Goal: Information Seeking & Learning: Learn about a topic

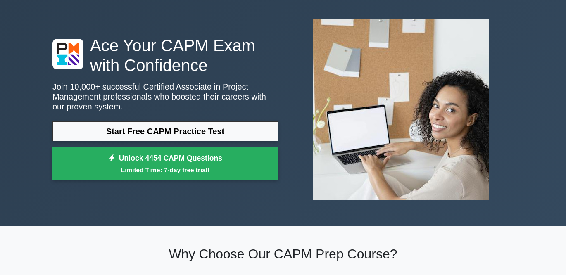
scroll to position [35, 0]
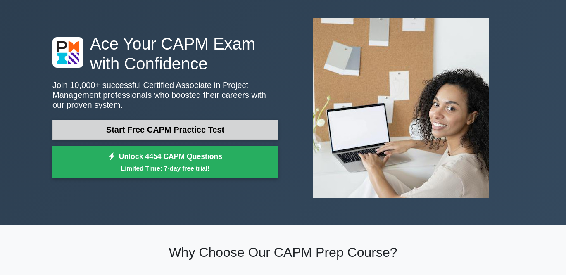
click at [188, 133] on link "Start Free CAPM Practice Test" at bounding box center [165, 130] width 226 height 20
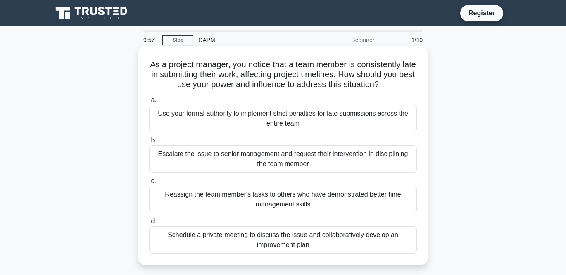
click at [243, 86] on h5 "As a project manager, you notice that a team member is consistently late in sub…" at bounding box center [282, 75] width 269 height 31
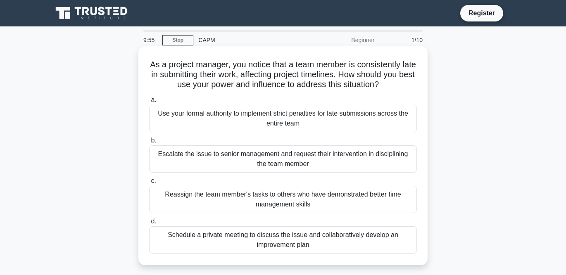
click at [243, 86] on h5 "As a project manager, you notice that a team member is consistently late in sub…" at bounding box center [282, 75] width 269 height 31
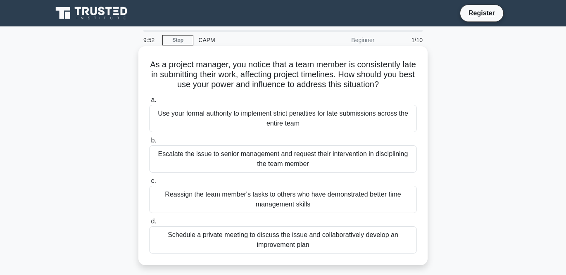
click at [243, 86] on h5 "As a project manager, you notice that a team member is consistently late in sub…" at bounding box center [282, 75] width 269 height 31
click at [262, 217] on label "d. Schedule a private meeting to discuss the issue and collaboratively develop …" at bounding box center [283, 235] width 268 height 37
click at [149, 219] on input "d. Schedule a private meeting to discuss the issue and collaboratively develop …" at bounding box center [149, 221] width 0 height 5
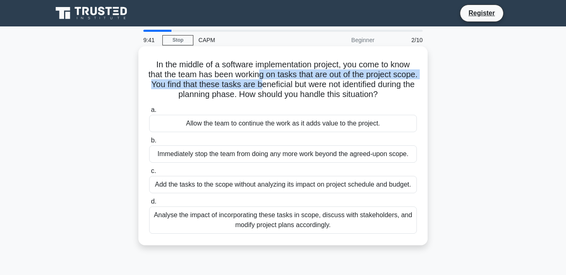
drag, startPoint x: 271, startPoint y: 76, endPoint x: 296, endPoint y: 83, distance: 25.9
click at [296, 83] on h5 "In the middle of a software implementation project, you come to know that the t…" at bounding box center [282, 80] width 269 height 41
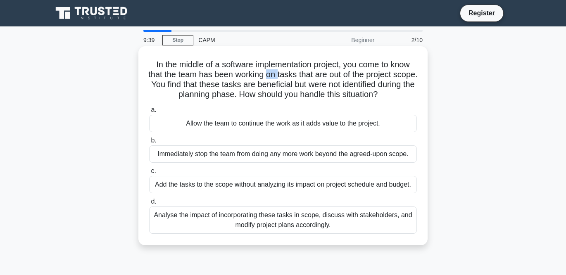
drag, startPoint x: 280, startPoint y: 72, endPoint x: 290, endPoint y: 77, distance: 11.3
click at [290, 77] on h5 "In the middle of a software implementation project, you come to know that the t…" at bounding box center [282, 80] width 269 height 41
click at [269, 226] on div "Analyse the impact of incorporating these tasks in scope, discuss with stakehol…" at bounding box center [283, 220] width 268 height 27
click at [149, 205] on input "d. Analyse the impact of incorporating these tasks in scope, discuss with stake…" at bounding box center [149, 201] width 0 height 5
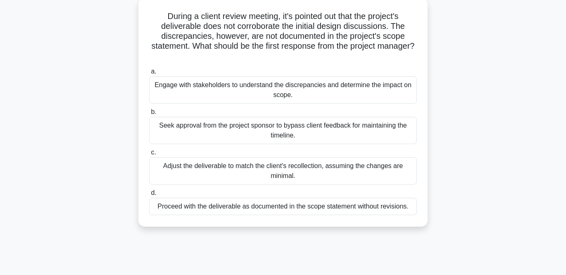
scroll to position [50, 0]
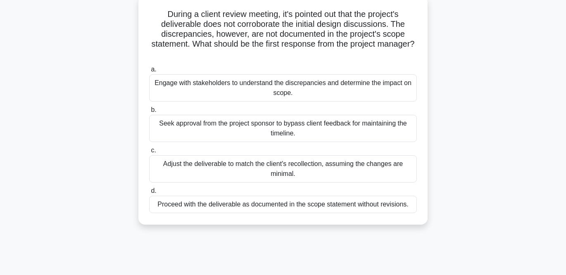
click at [350, 84] on div "Engage with stakeholders to understand the discrepancies and determine the impa…" at bounding box center [283, 87] width 268 height 27
click at [149, 72] on input "a. Engage with stakeholders to understand the discrepancies and determine the i…" at bounding box center [149, 69] width 0 height 5
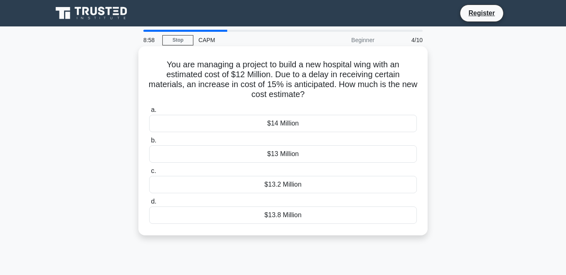
scroll to position [0, 0]
click at [304, 69] on h5 "You are managing a project to build a new hospital wing with an estimated cost …" at bounding box center [282, 80] width 269 height 41
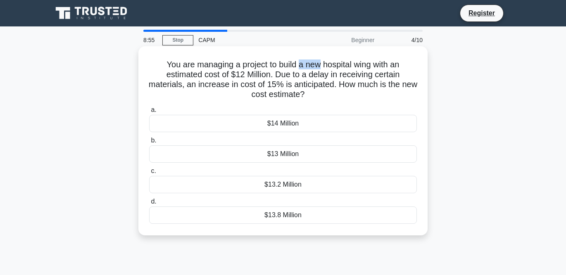
click at [304, 69] on h5 "You are managing a project to build a new hospital wing with an estimated cost …" at bounding box center [282, 80] width 269 height 41
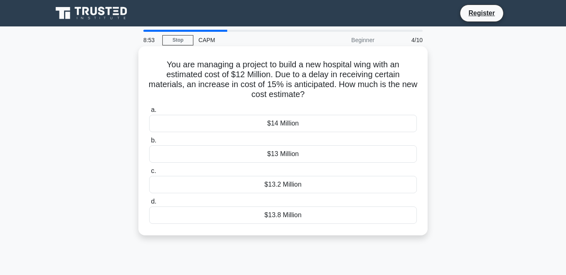
click at [304, 69] on h5 "You are managing a project to build a new hospital wing with an estimated cost …" at bounding box center [282, 80] width 269 height 41
click at [305, 73] on h5 "You are managing a project to build a new hospital wing with an estimated cost …" at bounding box center [282, 80] width 269 height 41
click at [305, 76] on h5 "You are managing a project to build a new hospital wing with an estimated cost …" at bounding box center [282, 80] width 269 height 41
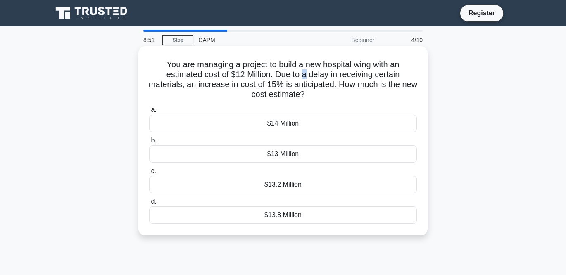
click at [305, 76] on h5 "You are managing a project to build a new hospital wing with an estimated cost …" at bounding box center [282, 80] width 269 height 41
copy icon
click at [261, 216] on div "$13.8 Million" at bounding box center [283, 215] width 268 height 17
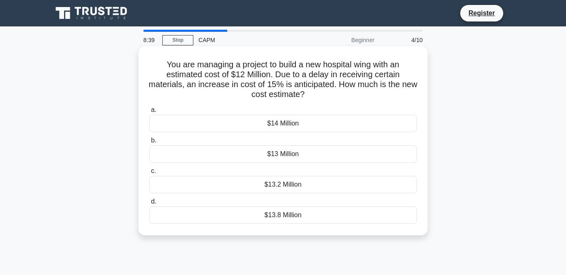
click at [149, 205] on input "d. $13.8 Million" at bounding box center [149, 201] width 0 height 5
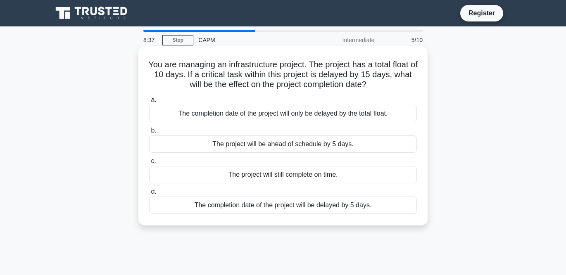
click at [253, 76] on h5 "You are managing an infrastructure project. The project has a total float of 10…" at bounding box center [282, 75] width 269 height 31
click at [251, 75] on h5 "You are managing an infrastructure project. The project has a total float of 10…" at bounding box center [282, 75] width 269 height 31
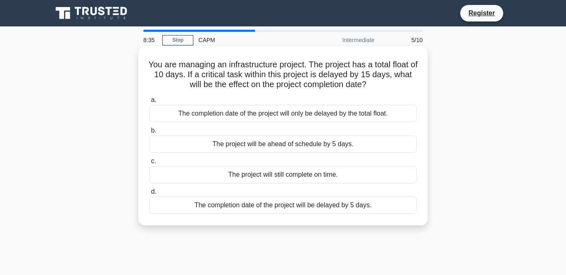
click at [251, 75] on h5 "You are managing an infrastructure project. The project has a total float of 10…" at bounding box center [282, 75] width 269 height 31
click at [250, 74] on h5 "You are managing an infrastructure project. The project has a total float of 10…" at bounding box center [282, 75] width 269 height 31
click at [267, 81] on h5 "You are managing an infrastructure project. The project has a total float of 10…" at bounding box center [282, 75] width 269 height 31
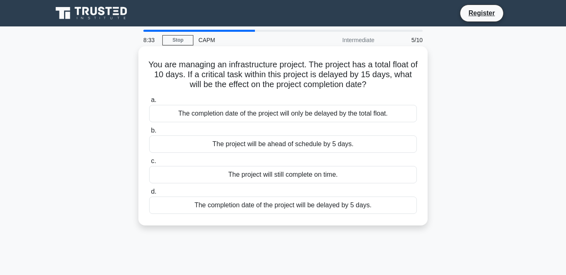
click at [267, 81] on h5 "You are managing an infrastructure project. The project has a total float of 10…" at bounding box center [282, 75] width 269 height 31
click at [267, 80] on h5 "You are managing an infrastructure project. The project has a total float of 10…" at bounding box center [282, 75] width 269 height 31
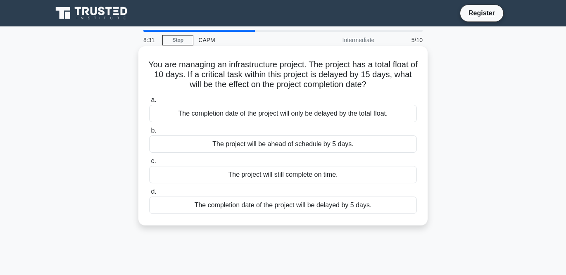
click at [267, 80] on h5 "You are managing an infrastructure project. The project has a total float of 10…" at bounding box center [282, 75] width 269 height 31
click at [267, 81] on h5 "You are managing an infrastructure project. The project has a total float of 10…" at bounding box center [282, 75] width 269 height 31
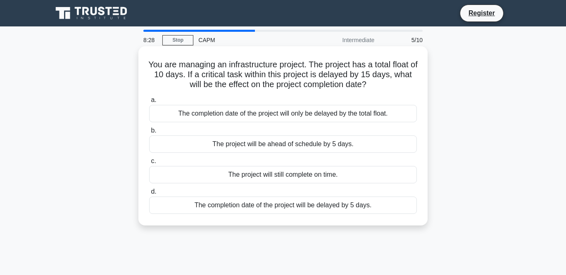
click at [267, 81] on h5 "You are managing an infrastructure project. The project has a total float of 10…" at bounding box center [282, 75] width 269 height 31
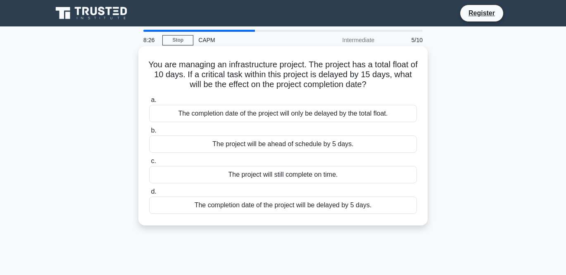
click at [267, 81] on h5 "You are managing an infrastructure project. The project has a total float of 10…" at bounding box center [282, 75] width 269 height 31
click at [267, 80] on h5 "You are managing an infrastructure project. The project has a total float of 10…" at bounding box center [282, 75] width 269 height 31
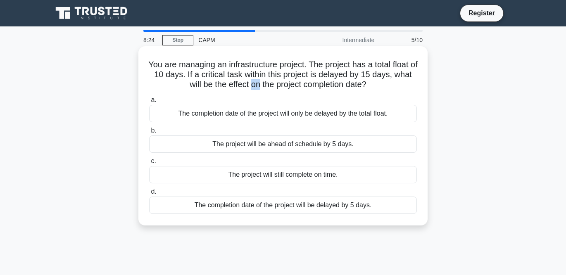
click at [267, 80] on h5 "You are managing an infrastructure project. The project has a total float of 10…" at bounding box center [282, 75] width 269 height 31
click at [265, 80] on h5 "You are managing an infrastructure project. The project has a total float of 10…" at bounding box center [282, 75] width 269 height 31
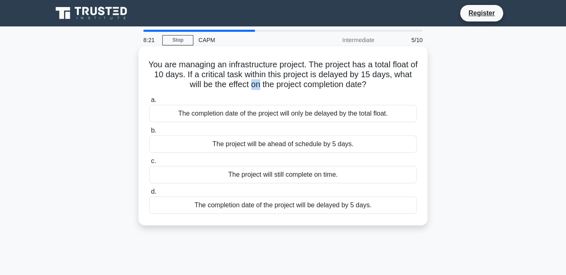
click at [265, 80] on h5 "You are managing an infrastructure project. The project has a total float of 10…" at bounding box center [282, 75] width 269 height 31
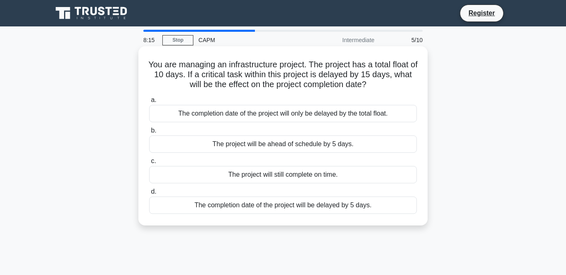
click at [292, 211] on div "The completion date of the project will be delayed by 5 days." at bounding box center [283, 205] width 268 height 17
click at [149, 195] on input "d. The completion date of the project will be delayed by 5 days." at bounding box center [149, 191] width 0 height 5
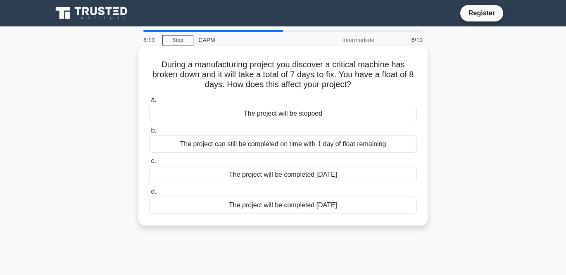
click at [321, 73] on h5 "During a manufacturing project you discover a critical machine has broken down …" at bounding box center [282, 75] width 269 height 31
click at [320, 73] on h5 "During a manufacturing project you discover a critical machine has broken down …" at bounding box center [282, 75] width 269 height 31
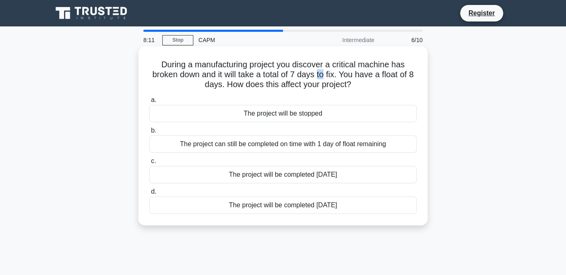
click at [320, 73] on h5 "During a manufacturing project you discover a critical machine has broken down …" at bounding box center [282, 75] width 269 height 31
click at [323, 78] on h5 "During a manufacturing project you discover a critical machine has broken down …" at bounding box center [282, 75] width 269 height 31
click at [332, 86] on h5 "During a manufacturing project you discover a critical machine has broken down …" at bounding box center [282, 75] width 269 height 31
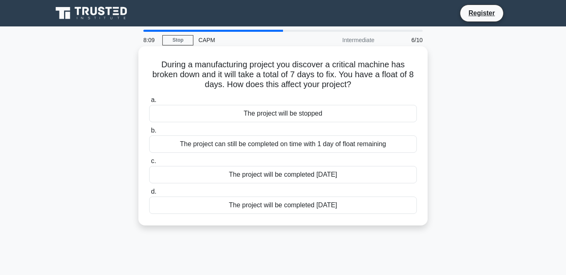
click at [332, 86] on h5 "During a manufacturing project you discover a critical machine has broken down …" at bounding box center [282, 75] width 269 height 31
click at [317, 148] on div "The project can still be completed on time with 1 day of float remaining" at bounding box center [283, 144] width 268 height 17
click at [149, 134] on input "b. The project can still be completed on time with 1 day of float remaining" at bounding box center [149, 130] width 0 height 5
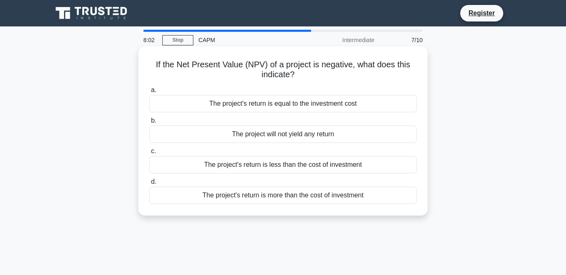
click at [315, 73] on h5 "If the Net Present Value (NPV) of a project is negative, what does this indicat…" at bounding box center [282, 70] width 269 height 21
click at [317, 71] on h5 "If the Net Present Value (NPV) of a project is negative, what does this indicat…" at bounding box center [282, 70] width 269 height 21
click at [319, 70] on h5 "If the Net Present Value (NPV) of a project is negative, what does this indicat…" at bounding box center [282, 70] width 269 height 21
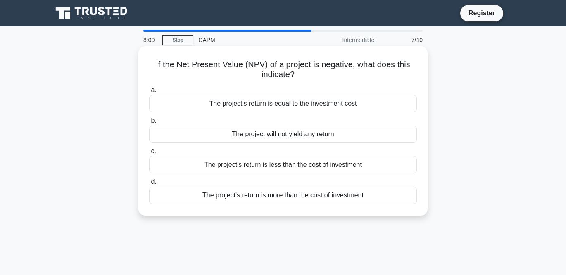
click at [319, 70] on h5 "If the Net Present Value (NPV) of a project is negative, what does this indicat…" at bounding box center [282, 70] width 269 height 21
copy icon
click at [317, 153] on label "c. The project's return is less than the cost of investment" at bounding box center [283, 159] width 268 height 27
click at [149, 153] on input "c. The project's return is less than the cost of investment" at bounding box center [149, 151] width 0 height 5
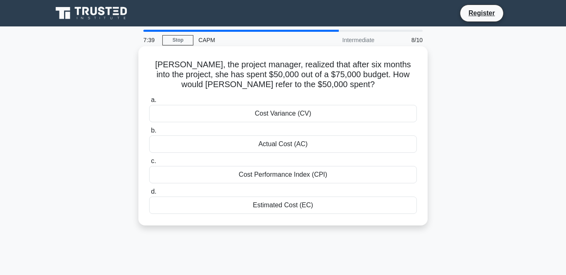
click at [265, 76] on h5 "[PERSON_NAME], the project manager, realized that after six months into the pro…" at bounding box center [282, 75] width 269 height 31
click at [288, 74] on h5 "[PERSON_NAME], the project manager, realized that after six months into the pro…" at bounding box center [282, 75] width 269 height 31
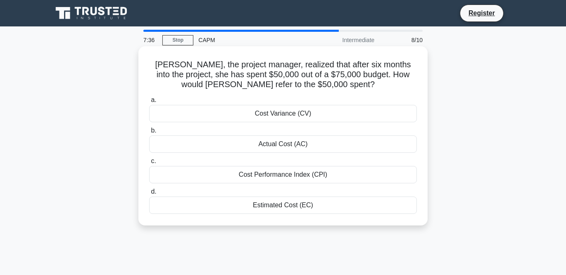
click at [288, 74] on h5 "[PERSON_NAME], the project manager, realized that after six months into the pro…" at bounding box center [282, 75] width 269 height 31
click at [291, 75] on h5 "[PERSON_NAME], the project manager, realized that after six months into the pro…" at bounding box center [282, 75] width 269 height 31
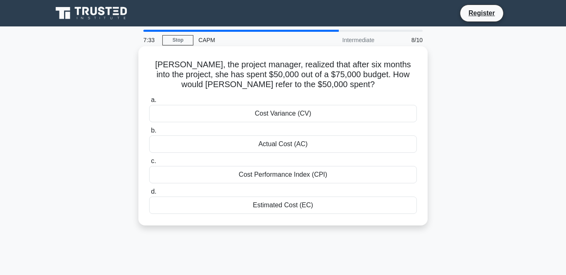
click at [304, 75] on h5 "[PERSON_NAME], the project manager, realized that after six months into the pro…" at bounding box center [282, 75] width 269 height 31
click at [307, 76] on h5 "[PERSON_NAME], the project manager, realized that after six months into the pro…" at bounding box center [282, 75] width 269 height 31
click at [327, 142] on div "Actual Cost (AC)" at bounding box center [283, 144] width 268 height 17
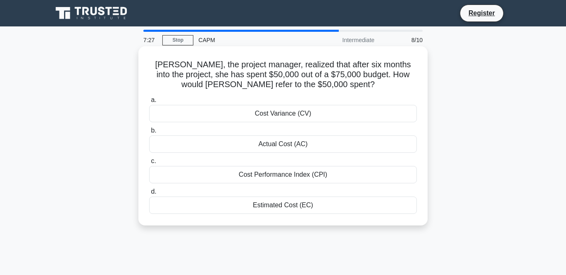
click at [149, 134] on input "b. Actual Cost (AC)" at bounding box center [149, 130] width 0 height 5
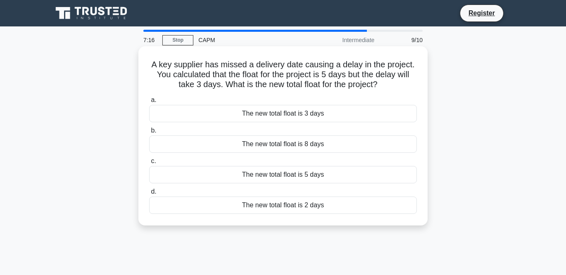
click at [317, 211] on div "The new total float is 2 days" at bounding box center [283, 205] width 268 height 17
click at [149, 195] on input "d. The new total float is 2 days" at bounding box center [149, 191] width 0 height 5
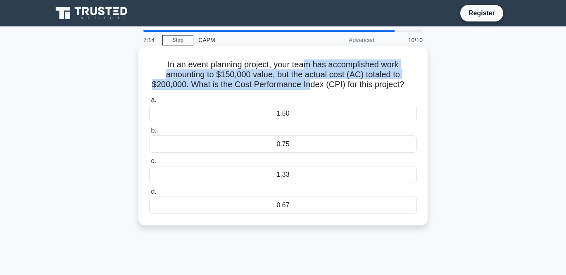
drag, startPoint x: 309, startPoint y: 81, endPoint x: 308, endPoint y: 63, distance: 18.6
click at [308, 63] on h5 "In an event planning project, your team has accomplished work amounting to $150…" at bounding box center [282, 75] width 269 height 31
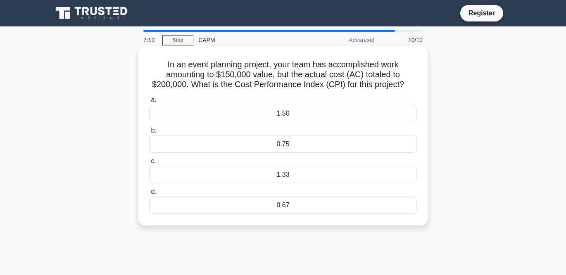
click at [308, 63] on h5 "In an event planning project, your team has accomplished work amounting to $150…" at bounding box center [282, 75] width 269 height 31
copy icon
click at [268, 80] on h5 "In an event planning project, your team has accomplished work amounting to $150…" at bounding box center [282, 75] width 269 height 31
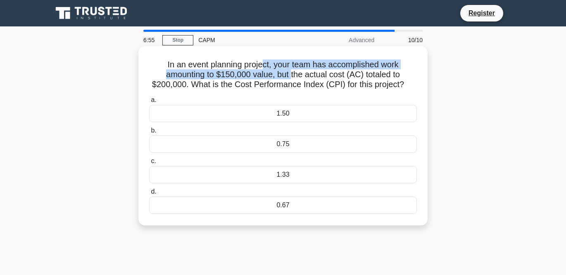
drag, startPoint x: 265, startPoint y: 62, endPoint x: 291, endPoint y: 74, distance: 28.1
click at [291, 74] on h5 "In an event planning project, your team has accomplished work amounting to $150…" at bounding box center [282, 75] width 269 height 31
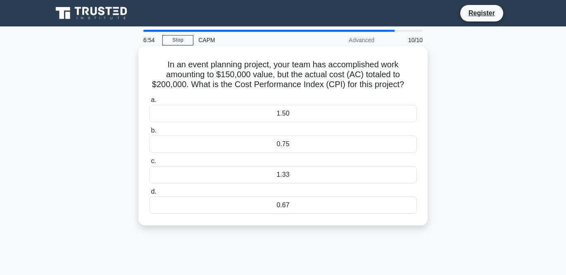
click at [291, 74] on h5 "In an event planning project, your team has accomplished work amounting to $150…" at bounding box center [282, 75] width 269 height 31
click at [301, 72] on h5 "In an event planning project, your team has accomplished work amounting to $150…" at bounding box center [282, 75] width 269 height 31
click at [297, 68] on h5 "In an event planning project, your team has accomplished work amounting to $150…" at bounding box center [282, 75] width 269 height 31
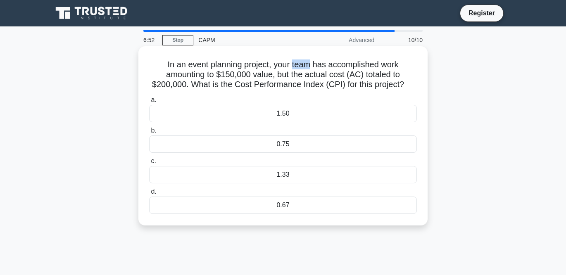
click at [297, 68] on h5 "In an event planning project, your team has accomplished work amounting to $150…" at bounding box center [282, 75] width 269 height 31
click at [297, 71] on h5 "In an event planning project, your team has accomplished work amounting to $150…" at bounding box center [282, 75] width 269 height 31
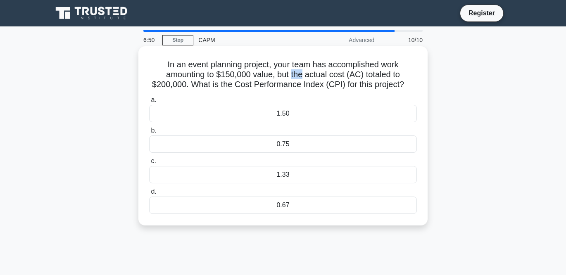
click at [297, 71] on h5 "In an event planning project, your team has accomplished work amounting to $150…" at bounding box center [282, 75] width 269 height 31
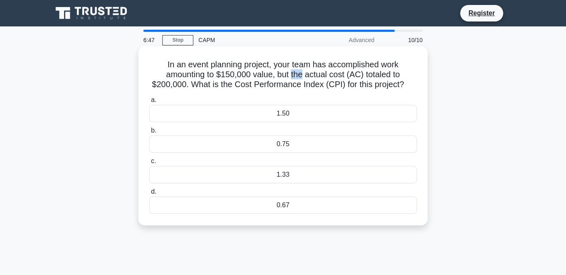
click at [297, 71] on h5 "In an event planning project, your team has accomplished work amounting to $150…" at bounding box center [282, 75] width 269 height 31
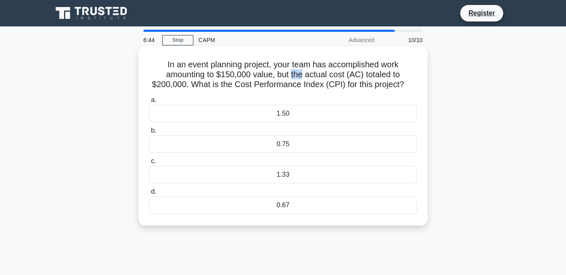
click at [297, 71] on h5 "In an event planning project, your team has accomplished work amounting to $150…" at bounding box center [282, 75] width 269 height 31
click at [297, 68] on h5 "In an event planning project, your team has accomplished work amounting to $150…" at bounding box center [282, 75] width 269 height 31
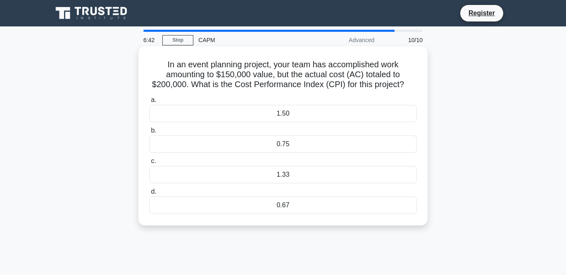
click at [297, 68] on h5 "In an event planning project, your team has accomplished work amounting to $150…" at bounding box center [282, 75] width 269 height 31
click at [303, 148] on div "0.75" at bounding box center [283, 144] width 268 height 17
click at [149, 134] on input "b. 0.75" at bounding box center [149, 130] width 0 height 5
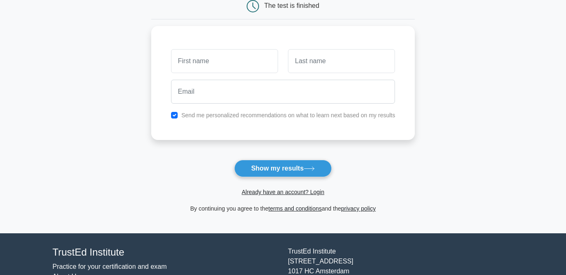
scroll to position [93, 0]
